Goal: Information Seeking & Learning: Learn about a topic

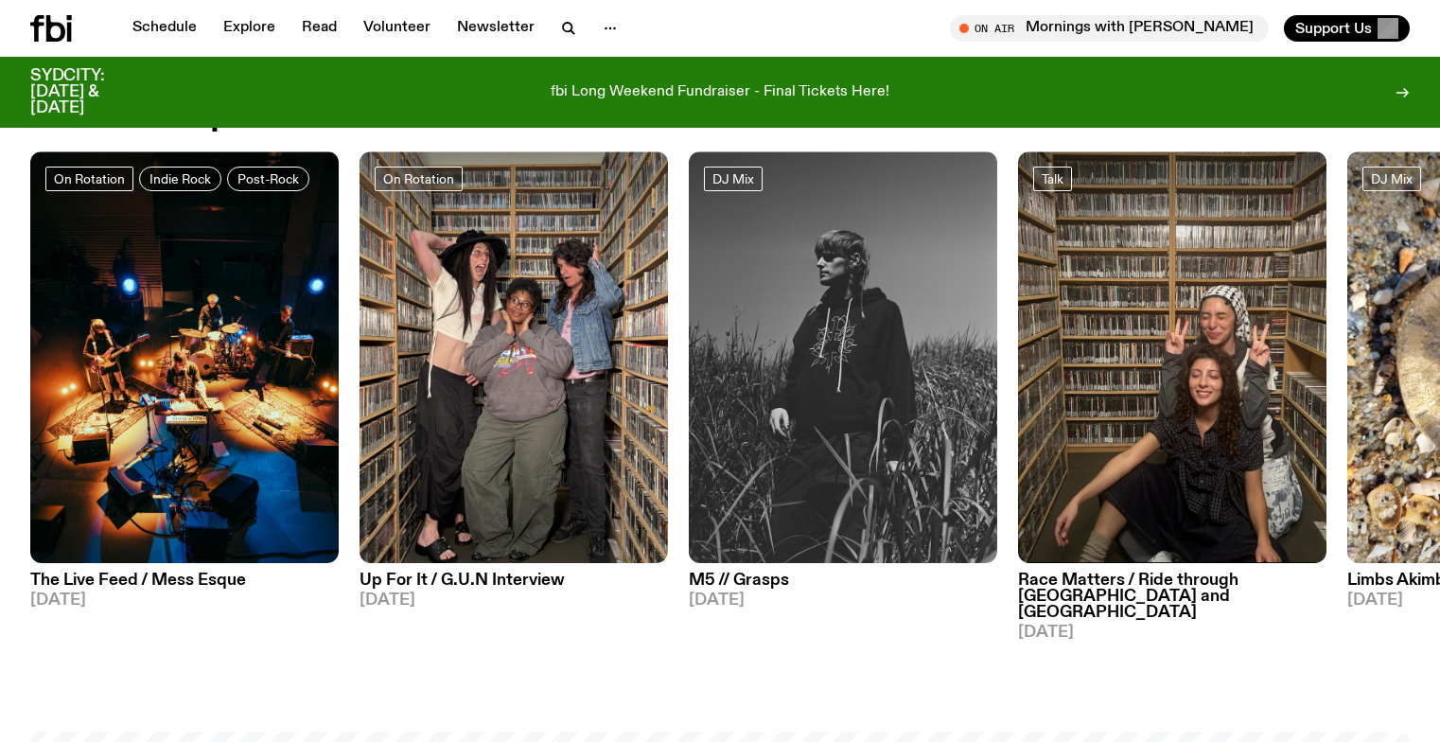
scroll to position [958, 0]
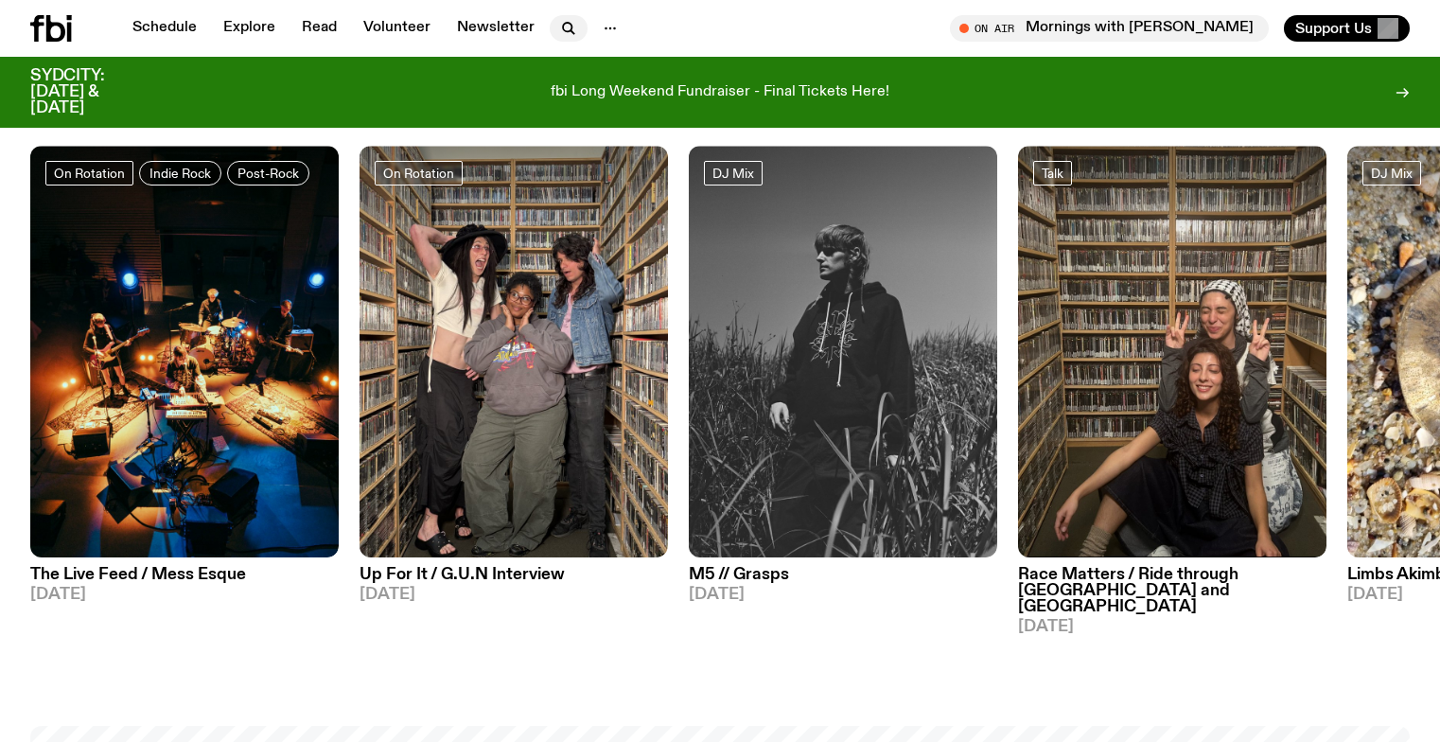
click at [563, 32] on icon "button" at bounding box center [568, 28] width 23 height 23
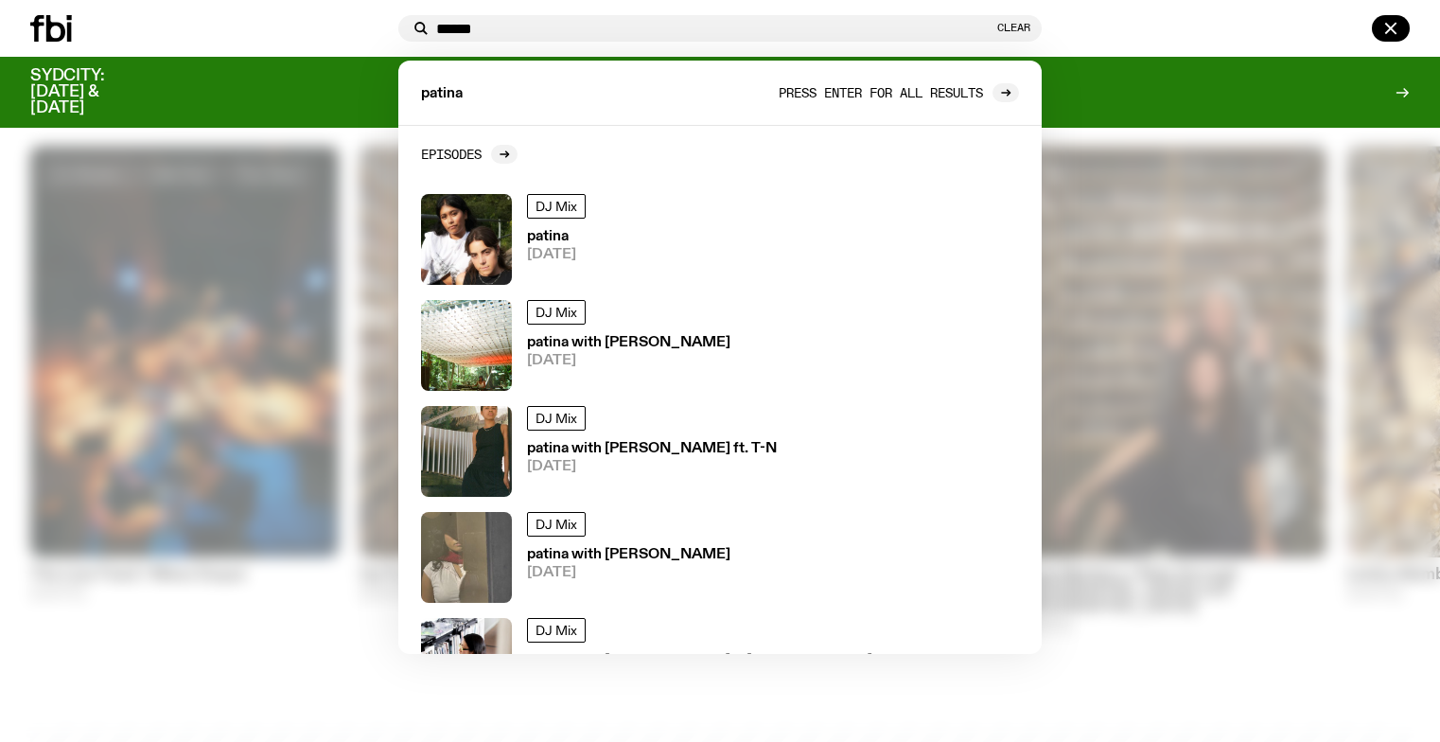
type input "******"
click at [921, 96] on span "Press enter for all results" at bounding box center [881, 92] width 204 height 14
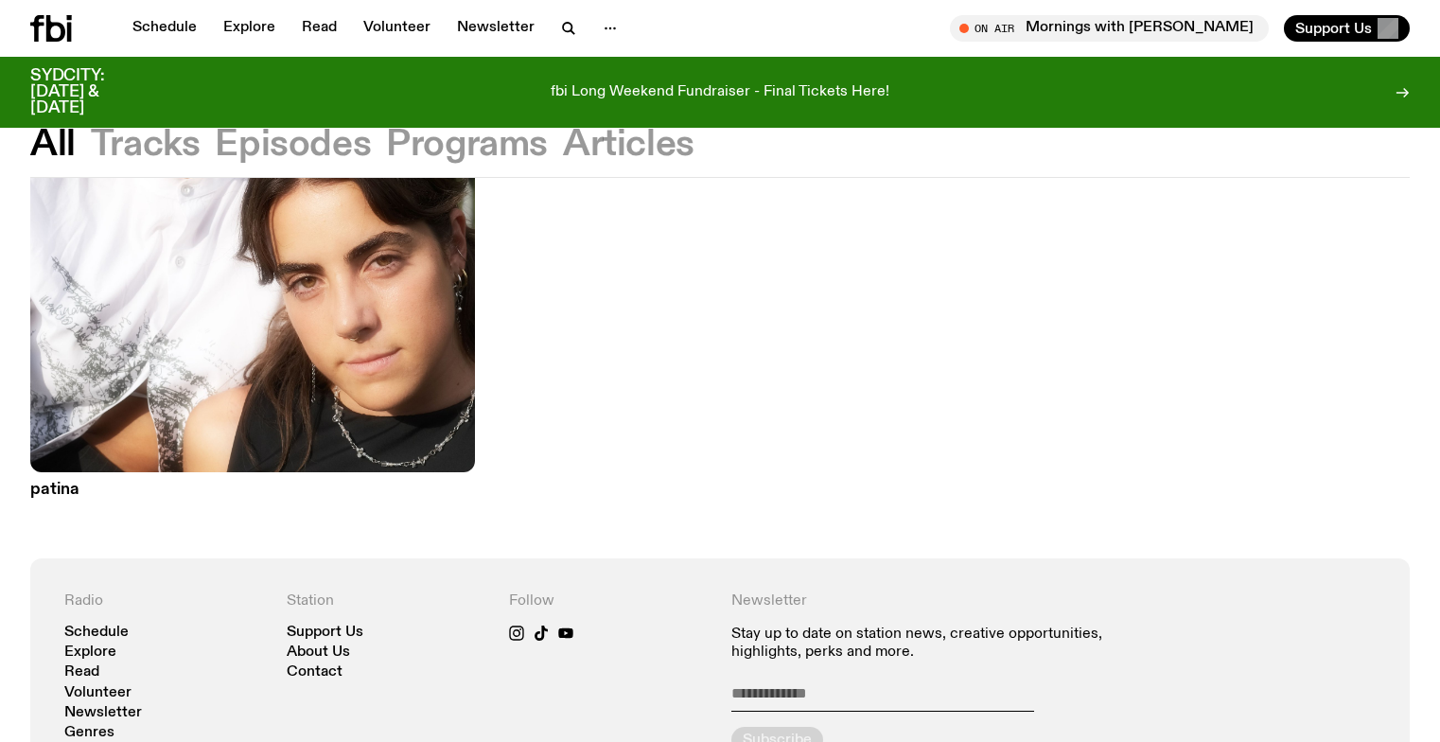
scroll to position [908, 0]
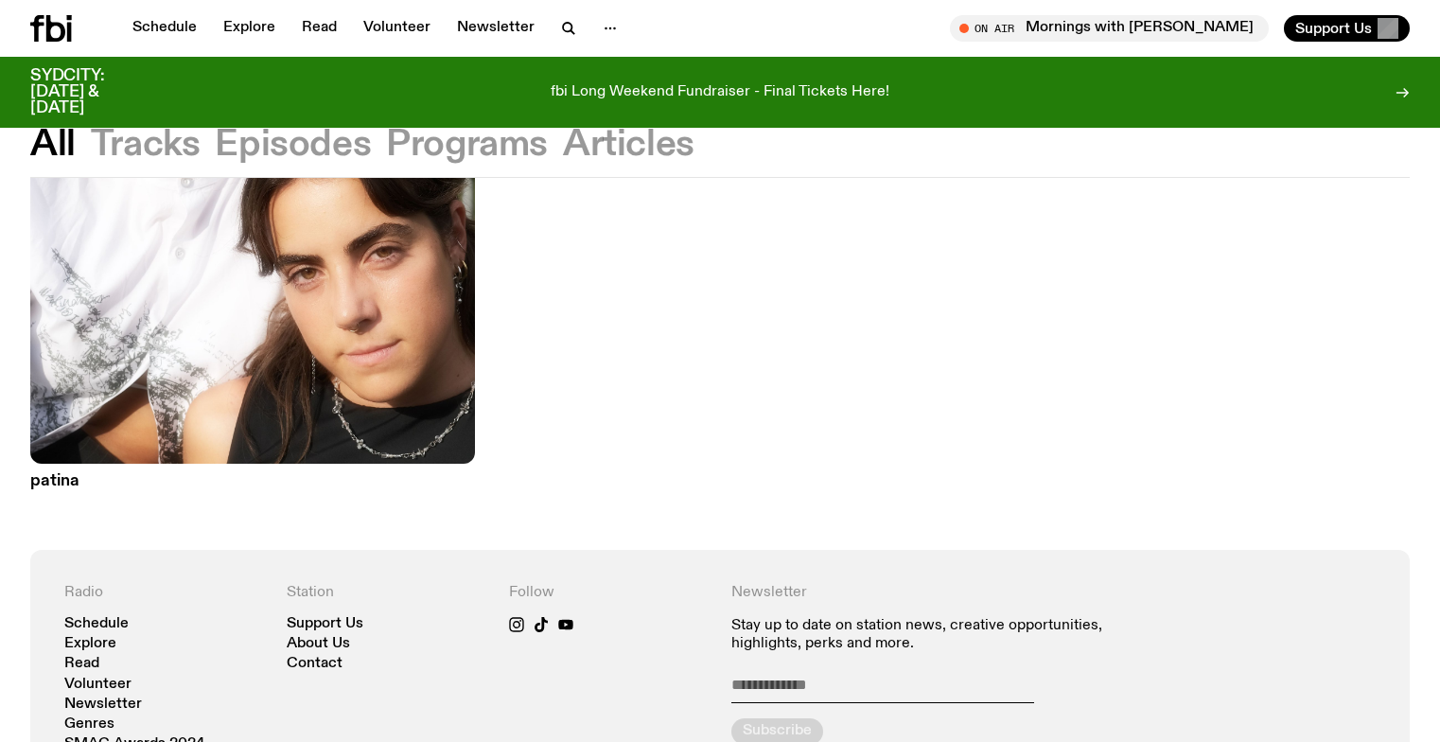
click at [283, 355] on img at bounding box center [252, 166] width 445 height 593
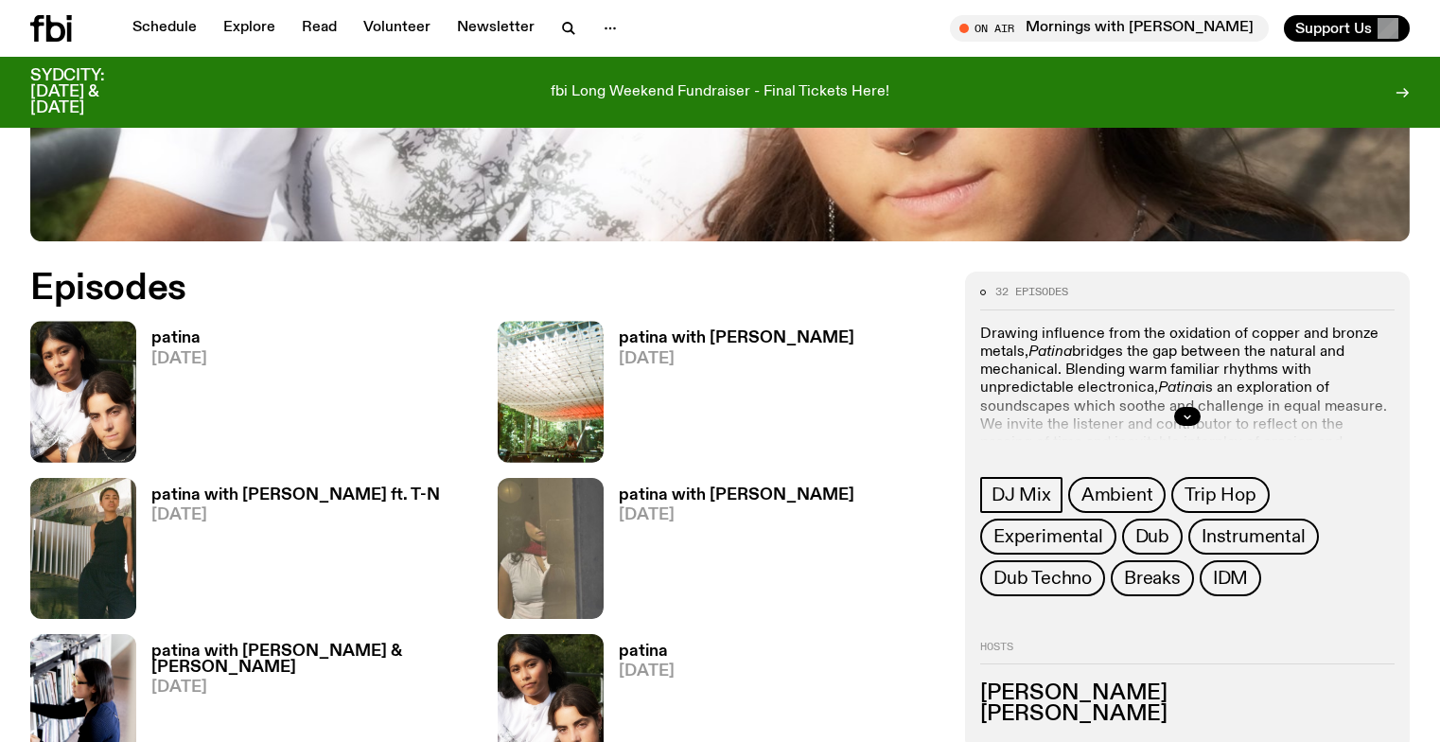
scroll to position [821, 0]
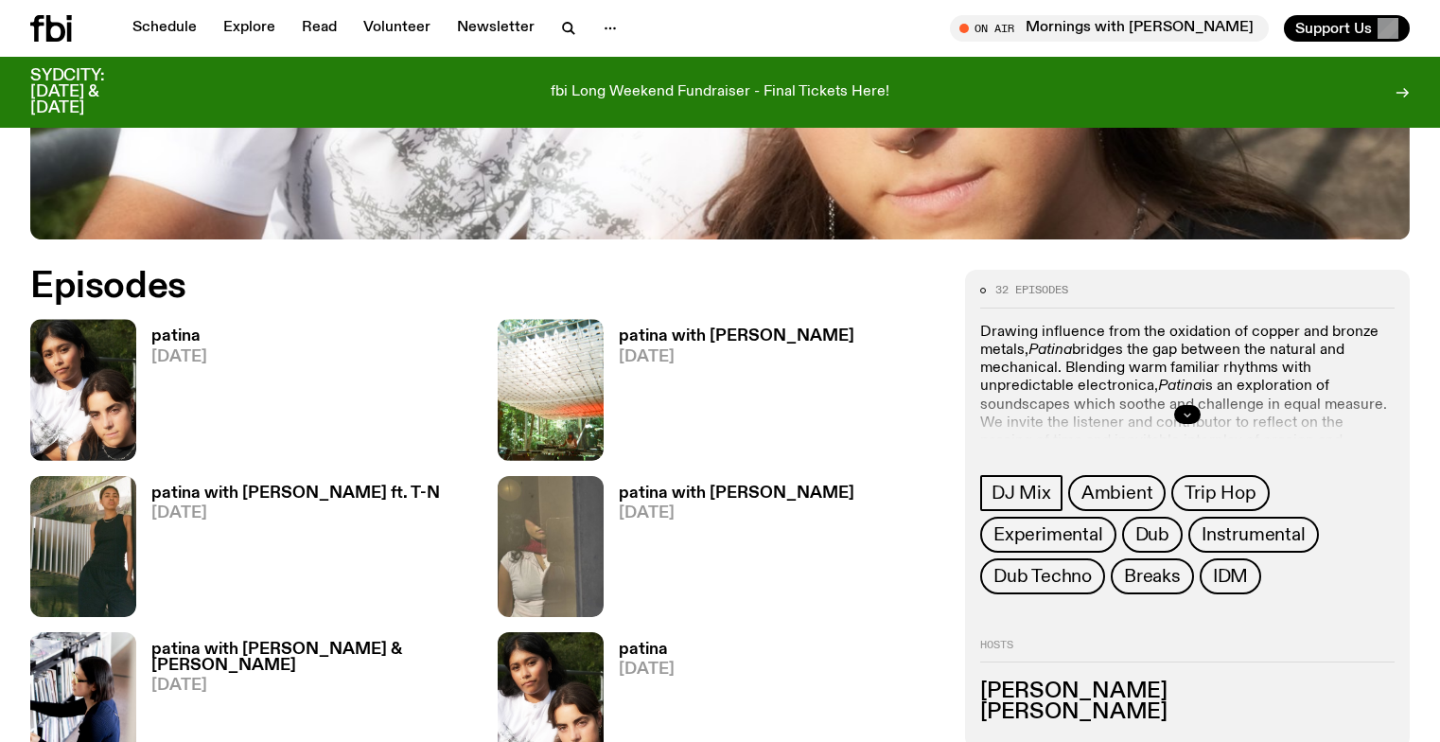
click at [1188, 415] on icon "button" at bounding box center [1187, 414] width 7 height 3
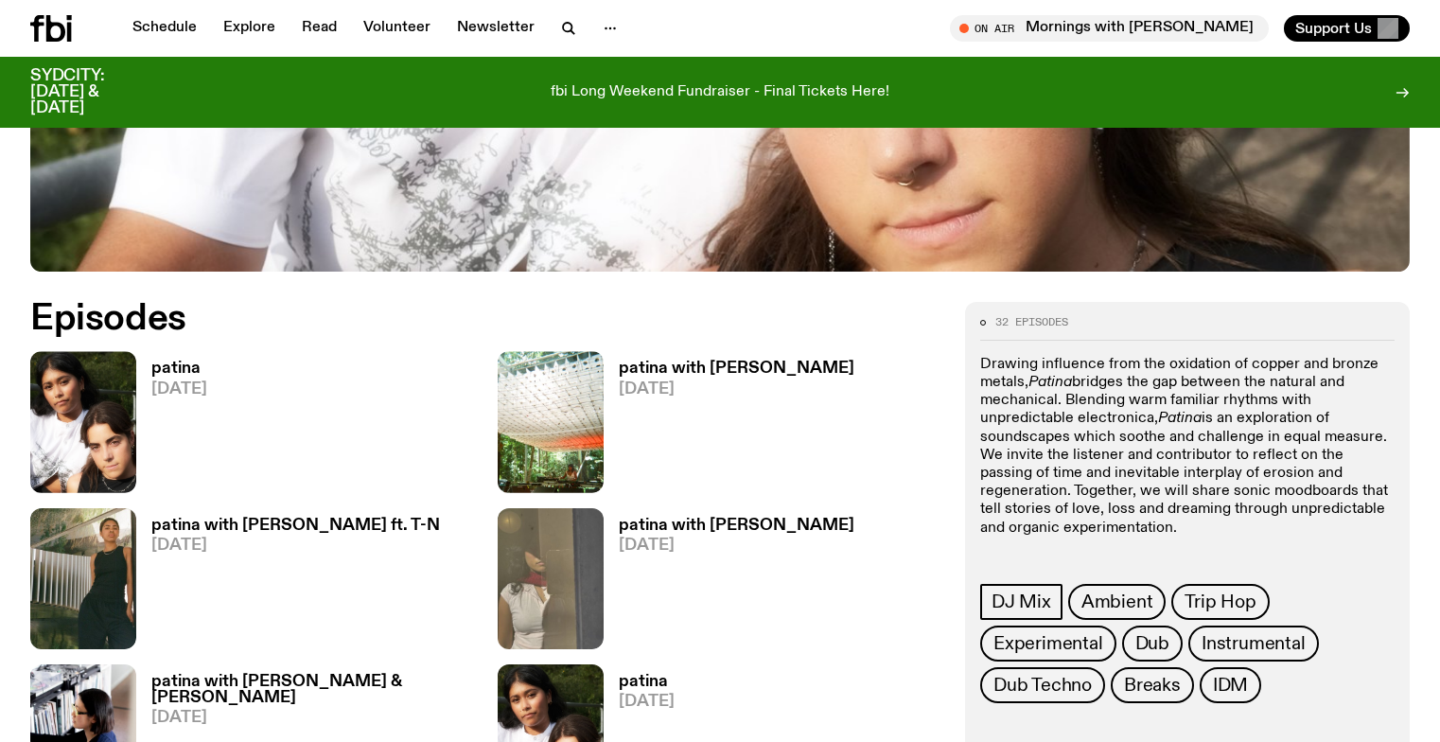
scroll to position [790, 0]
